Goal: Task Accomplishment & Management: Manage account settings

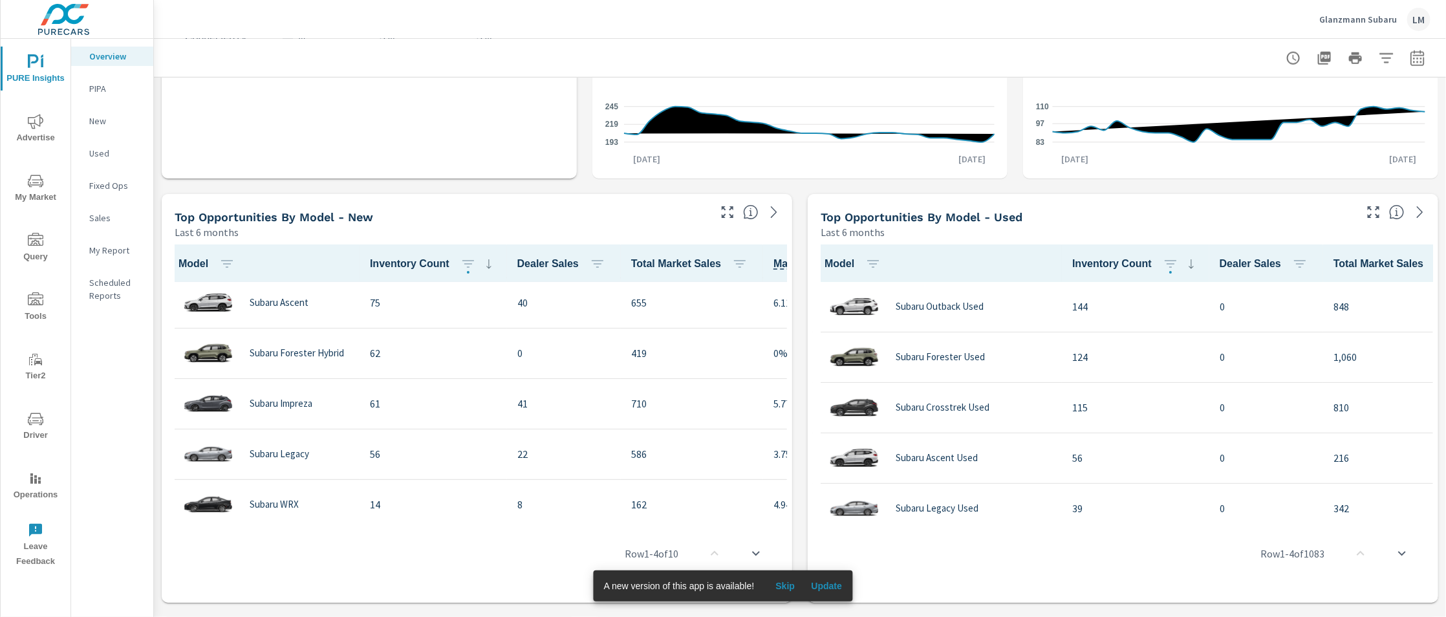
scroll to position [264, 0]
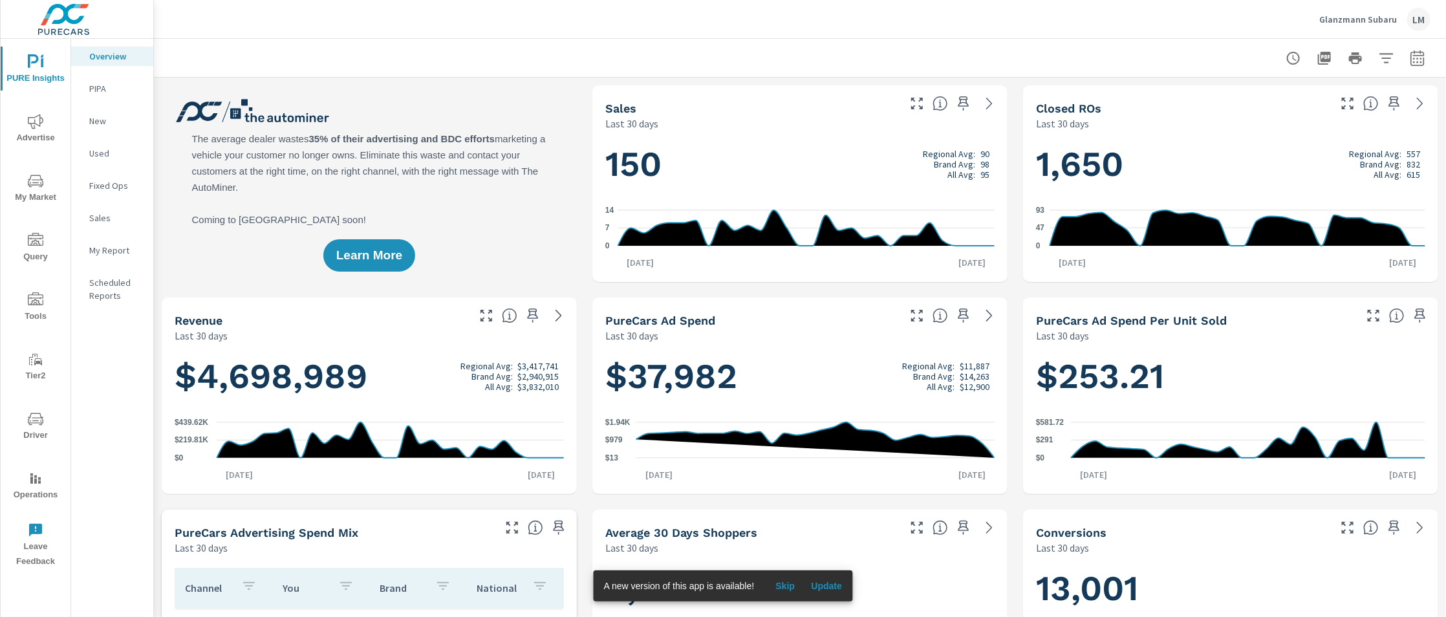
click at [1413, 61] on icon "button" at bounding box center [1417, 58] width 16 height 16
click at [1350, 112] on select "Custom [DATE] Last week Last 7 days Last 14 days Last 30 days Last 45 days Last…" at bounding box center [1313, 113] width 129 height 26
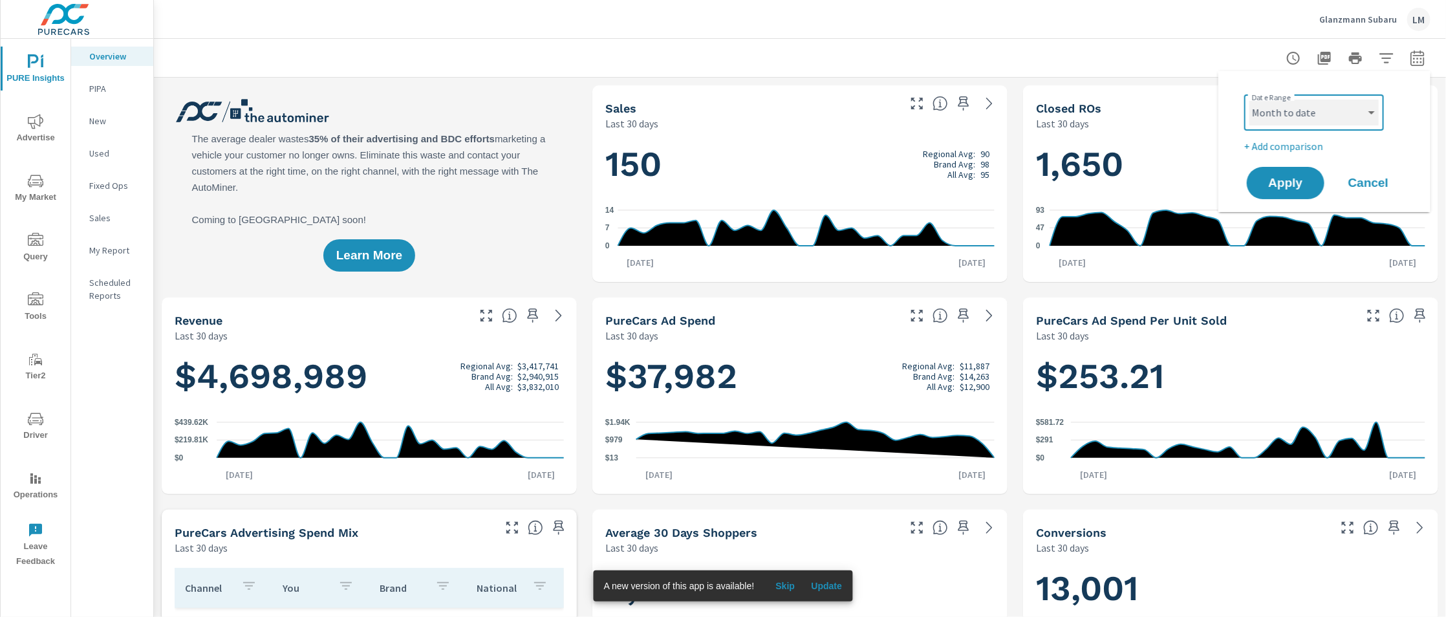
click at [1249, 100] on select "Custom [DATE] Last week Last 7 days Last 14 days Last 30 days Last 45 days Last…" at bounding box center [1313, 113] width 129 height 26
select select "Month to date"
click at [1289, 186] on span "Apply" at bounding box center [1285, 183] width 53 height 12
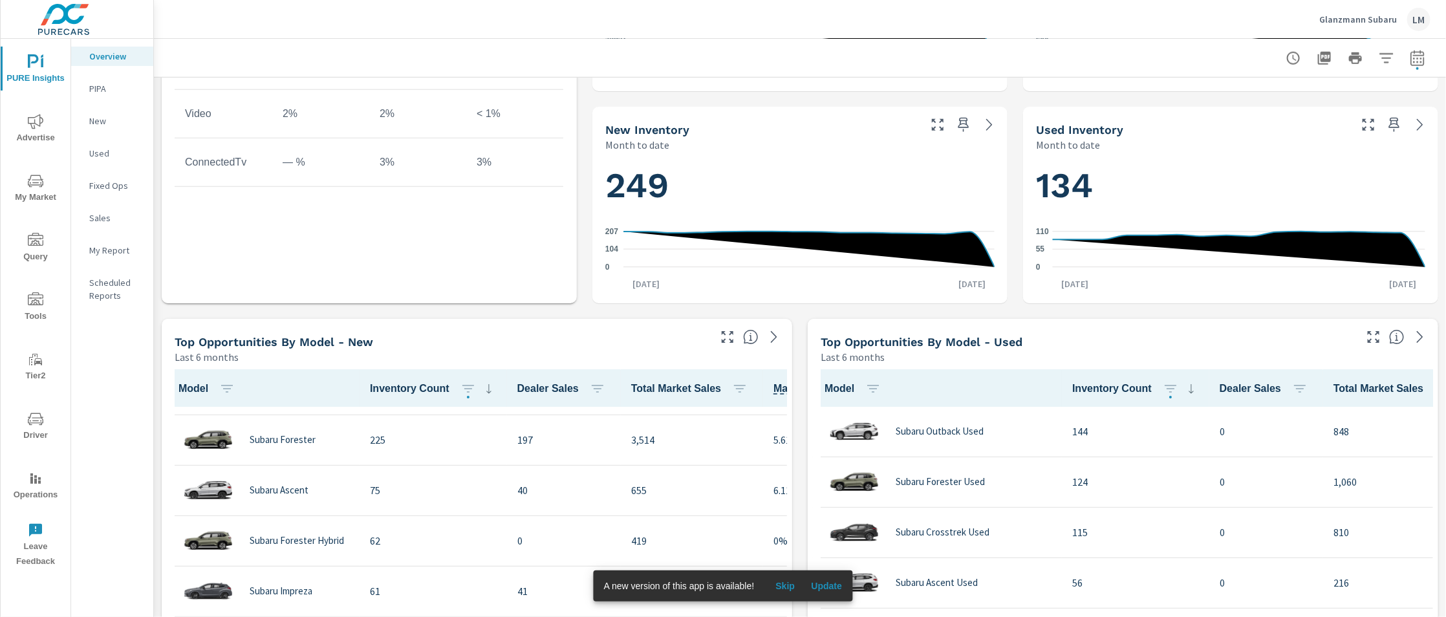
scroll to position [67, 0]
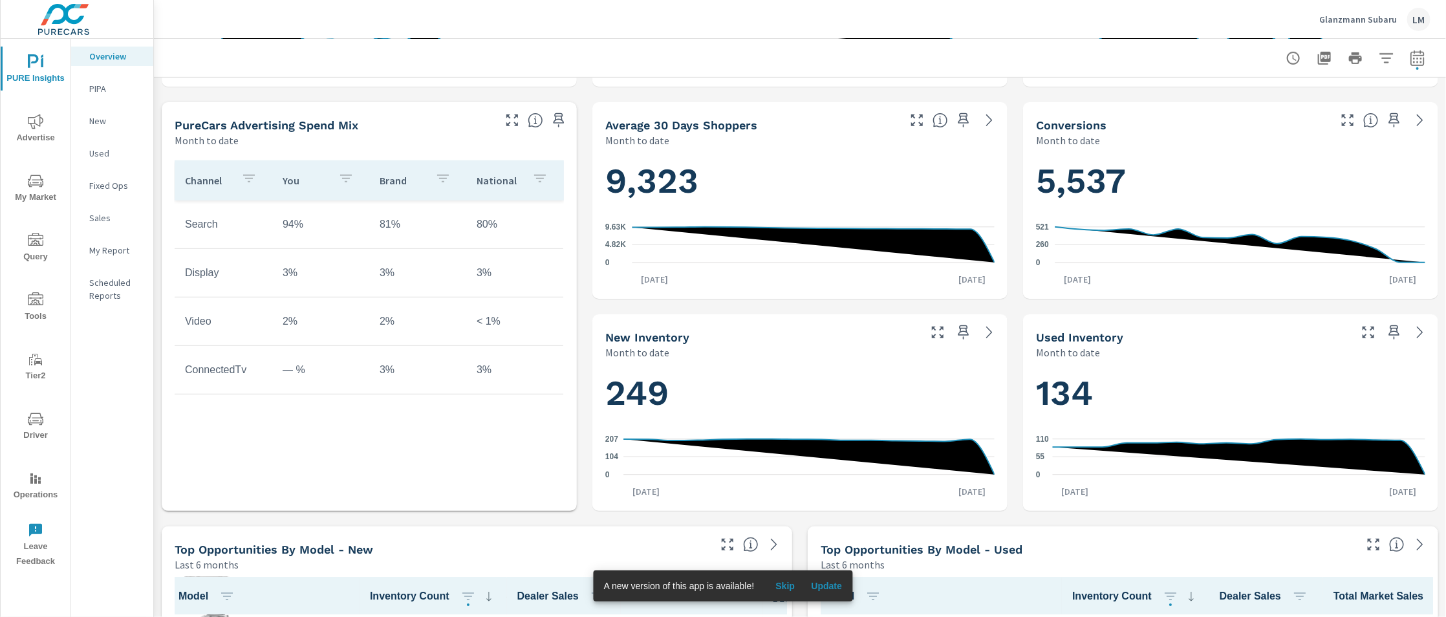
scroll to position [353, 0]
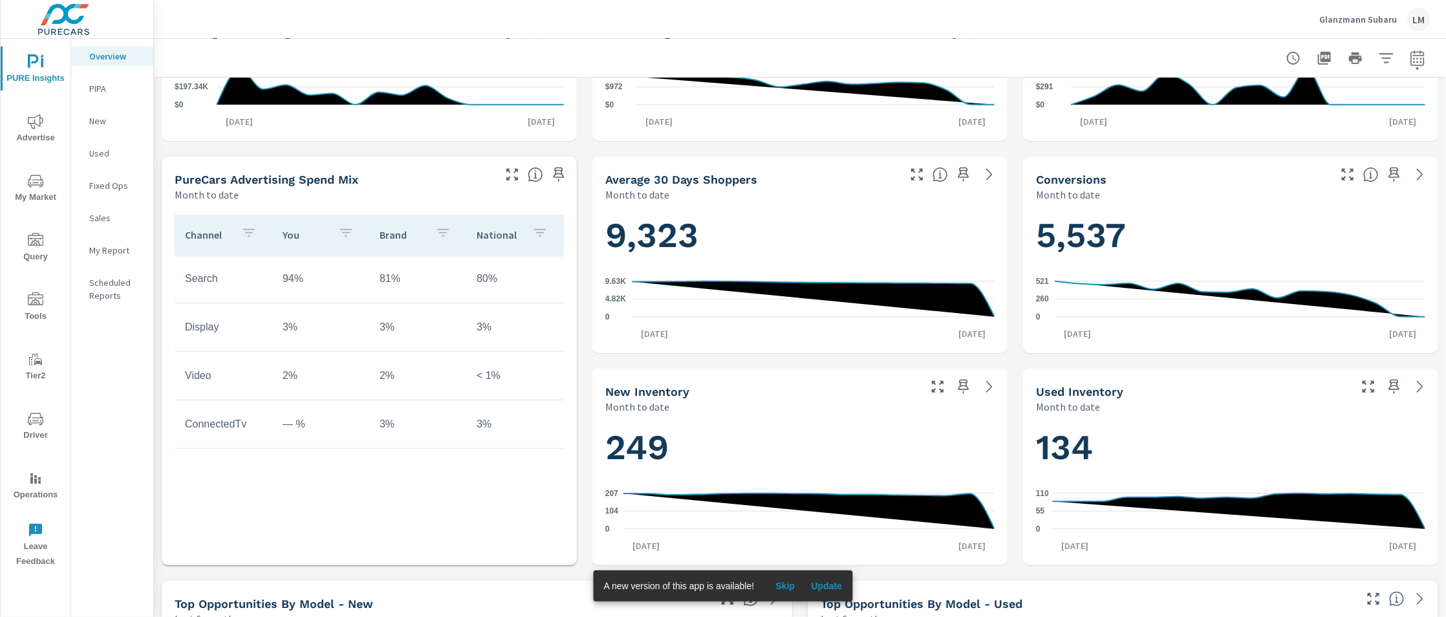
click at [254, 294] on td "Search" at bounding box center [224, 278] width 98 height 32
click at [330, 388] on td "2%" at bounding box center [320, 375] width 97 height 32
click at [198, 322] on td "Display" at bounding box center [224, 327] width 98 height 32
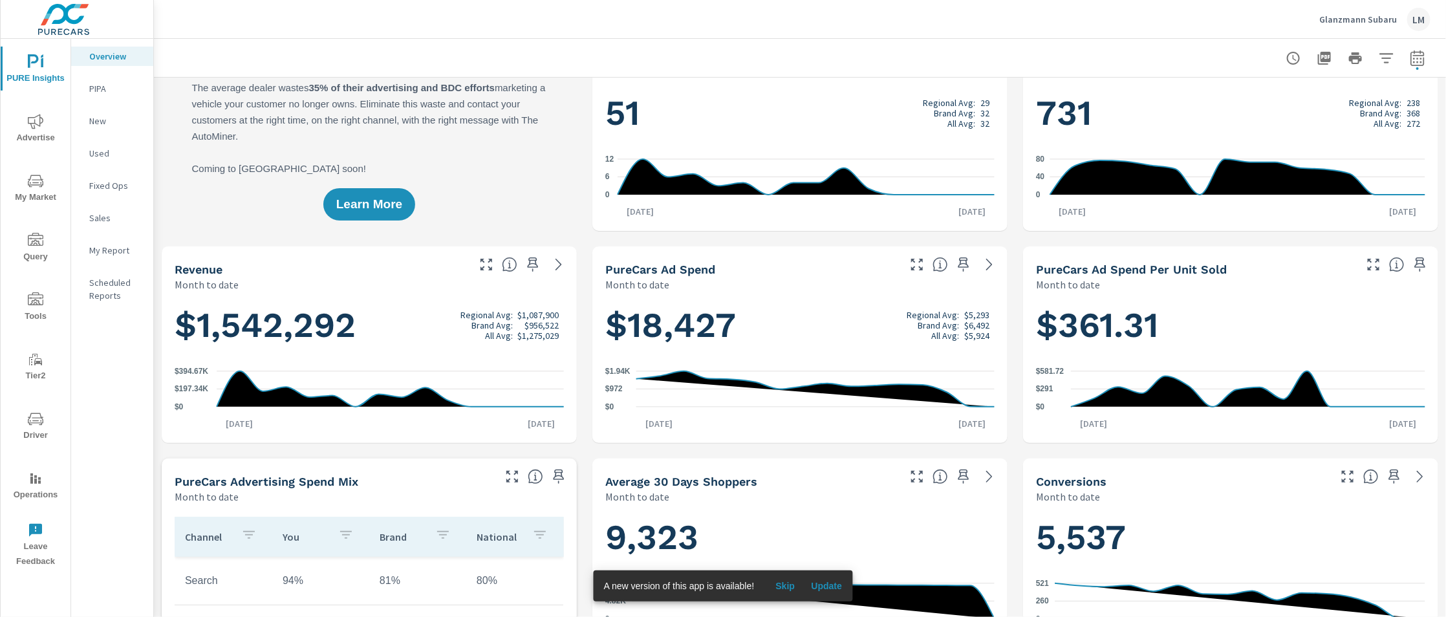
scroll to position [0, 0]
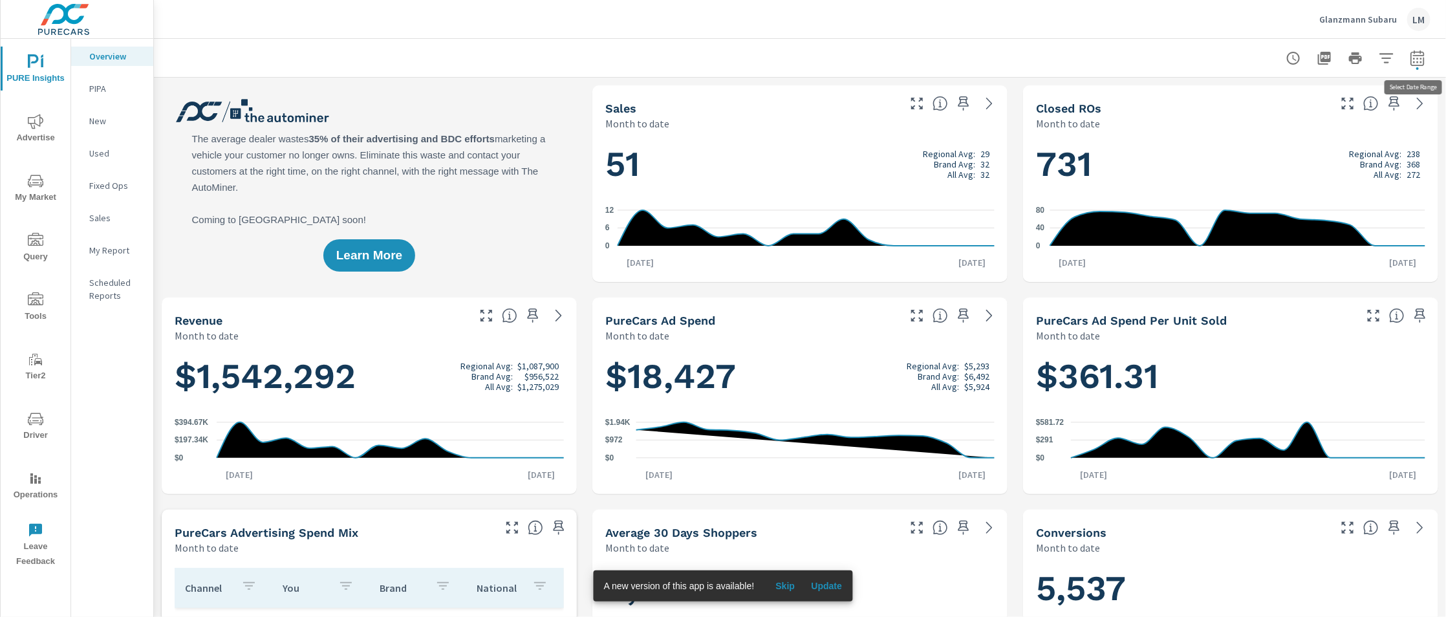
click at [1413, 59] on icon "button" at bounding box center [1417, 58] width 16 height 16
select select "Month to date"
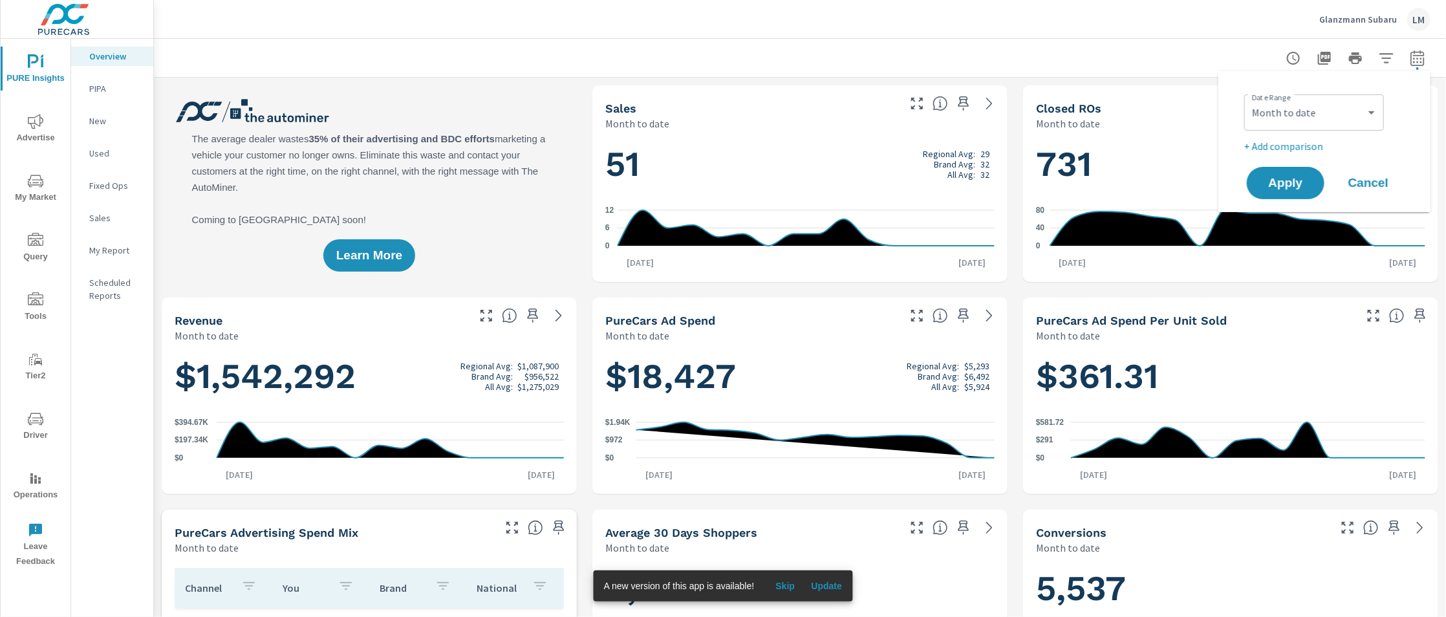
click at [1173, 58] on div at bounding box center [799, 58] width 1261 height 38
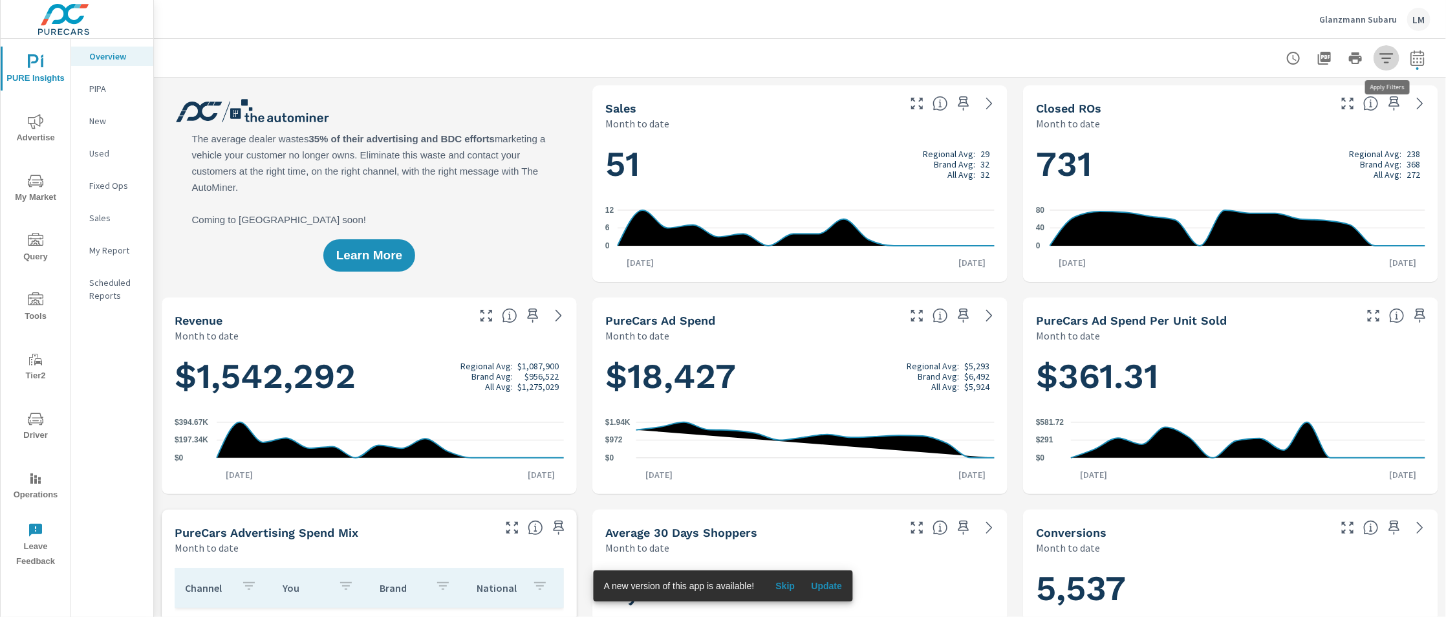
click at [1379, 57] on icon "button" at bounding box center [1386, 58] width 16 height 16
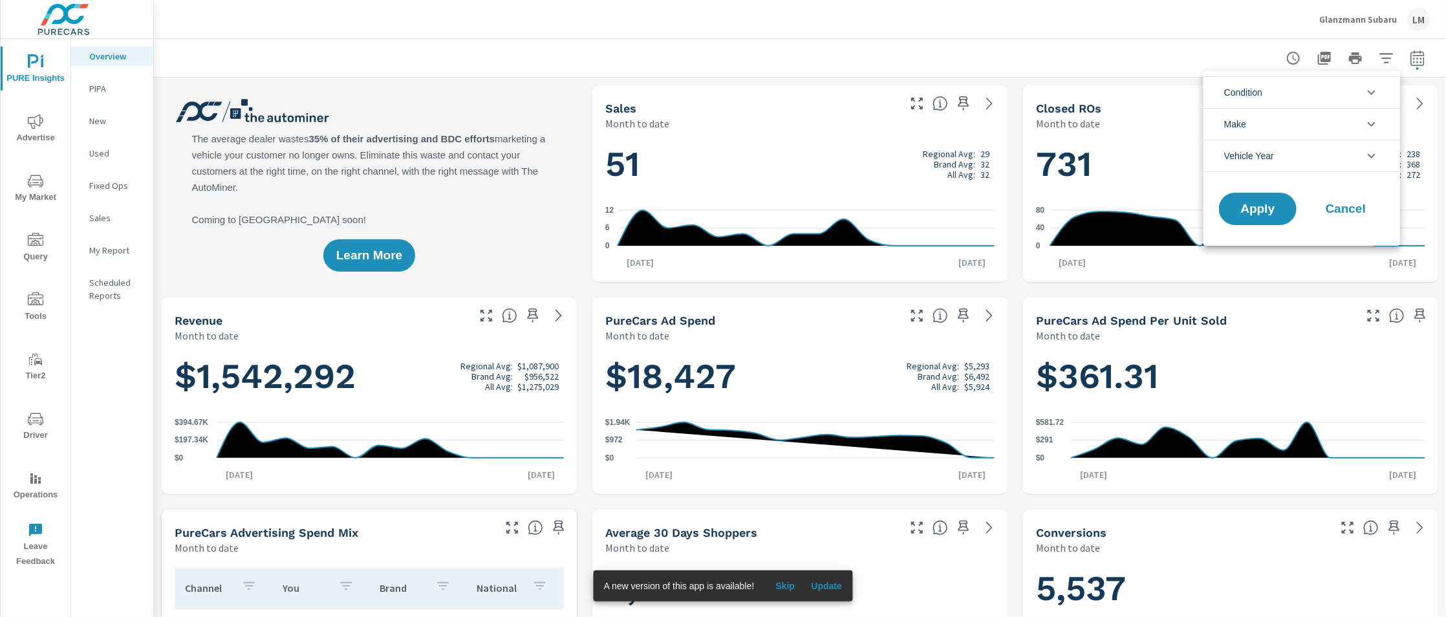
click at [1139, 58] on div at bounding box center [723, 308] width 1446 height 617
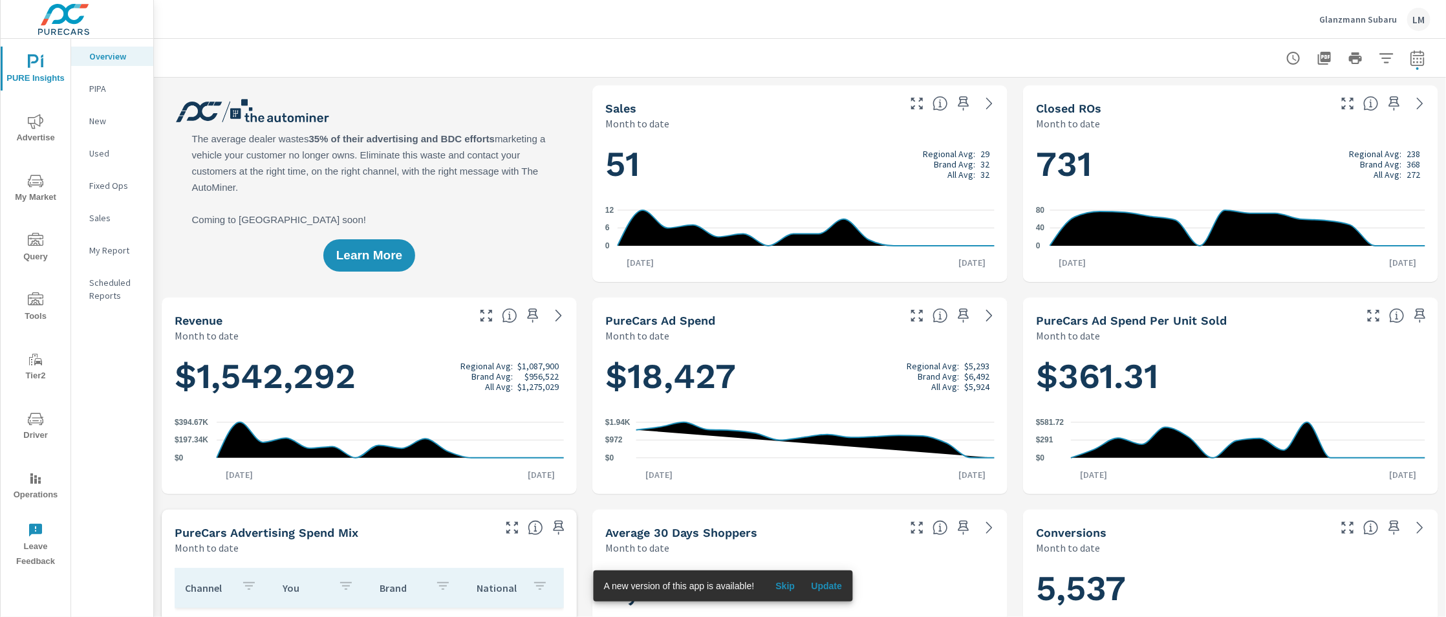
click at [108, 244] on p "My Report" at bounding box center [116, 250] width 54 height 13
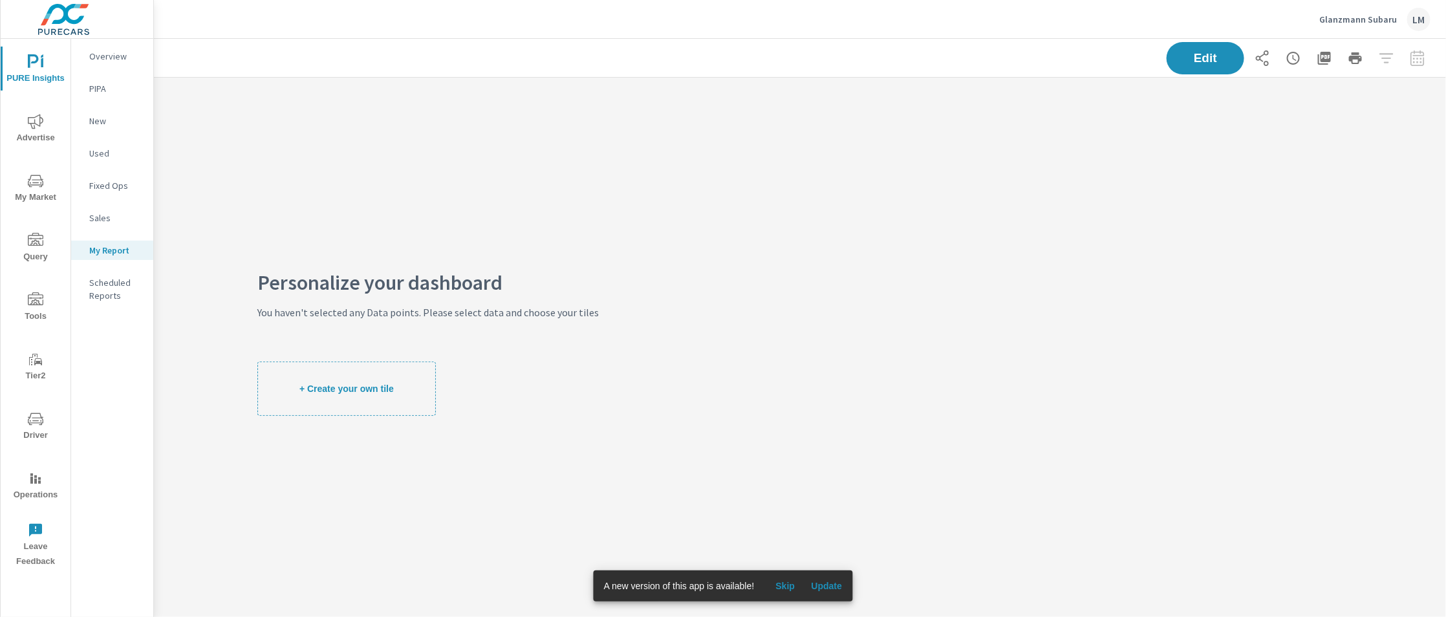
click at [103, 123] on p "New" at bounding box center [116, 120] width 54 height 13
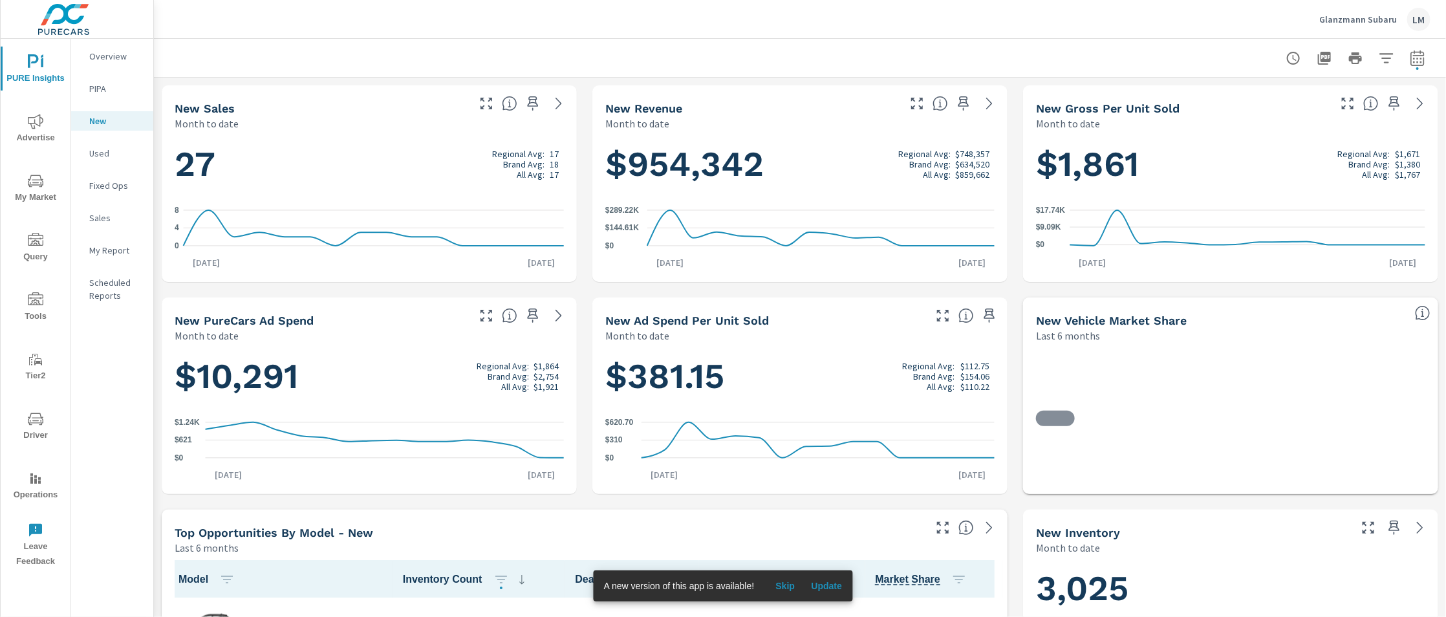
click at [109, 85] on p "PIPA" at bounding box center [116, 88] width 54 height 13
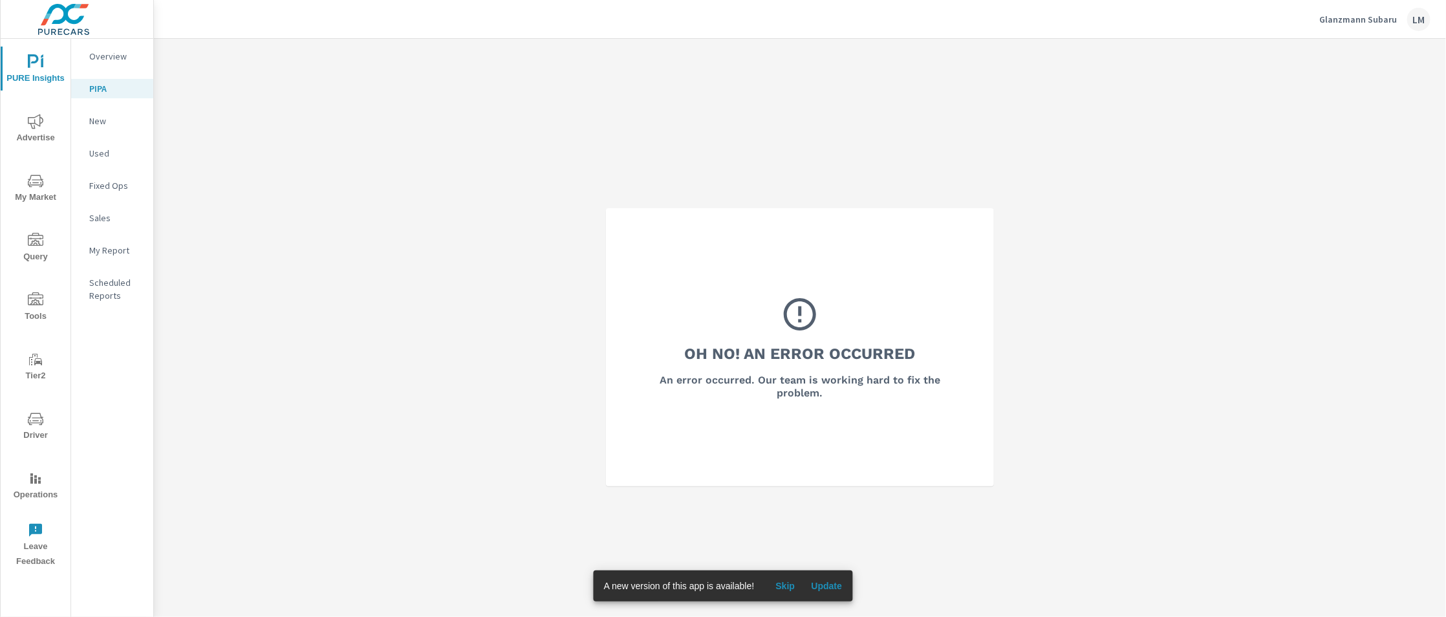
click at [114, 59] on p "Overview" at bounding box center [116, 56] width 54 height 13
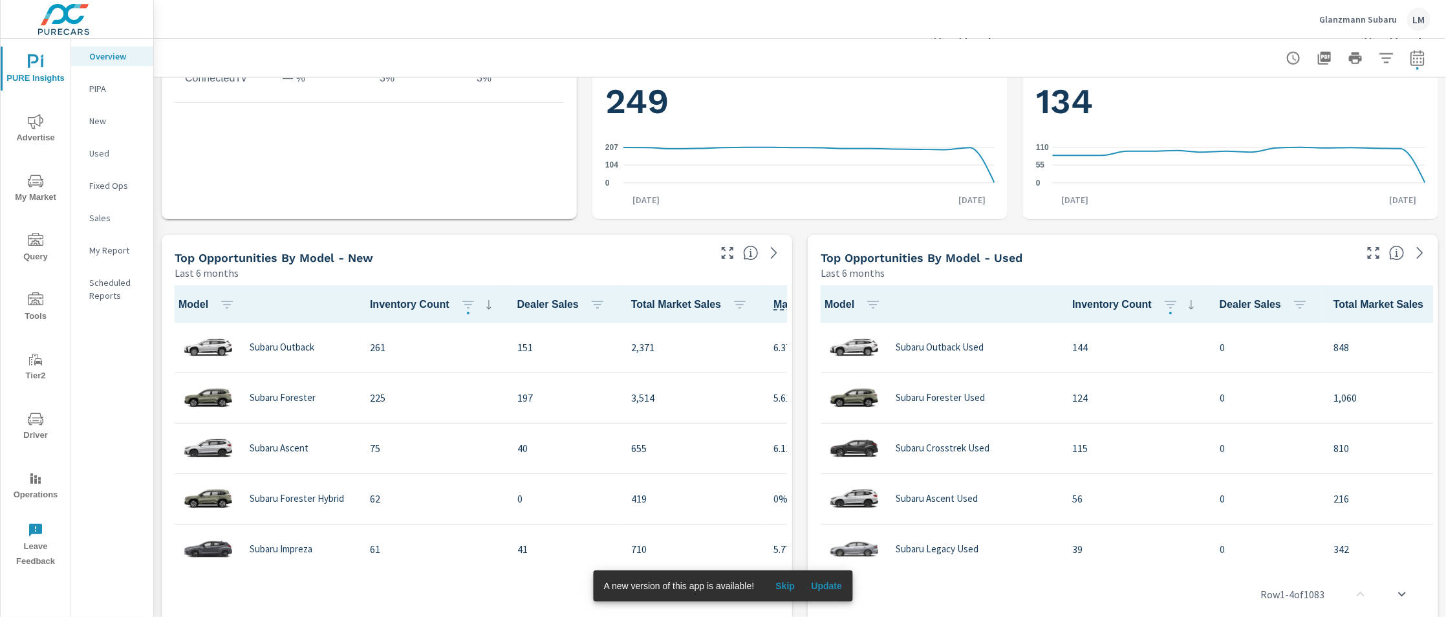
scroll to position [774, 0]
